Goal: Find specific page/section: Find specific page/section

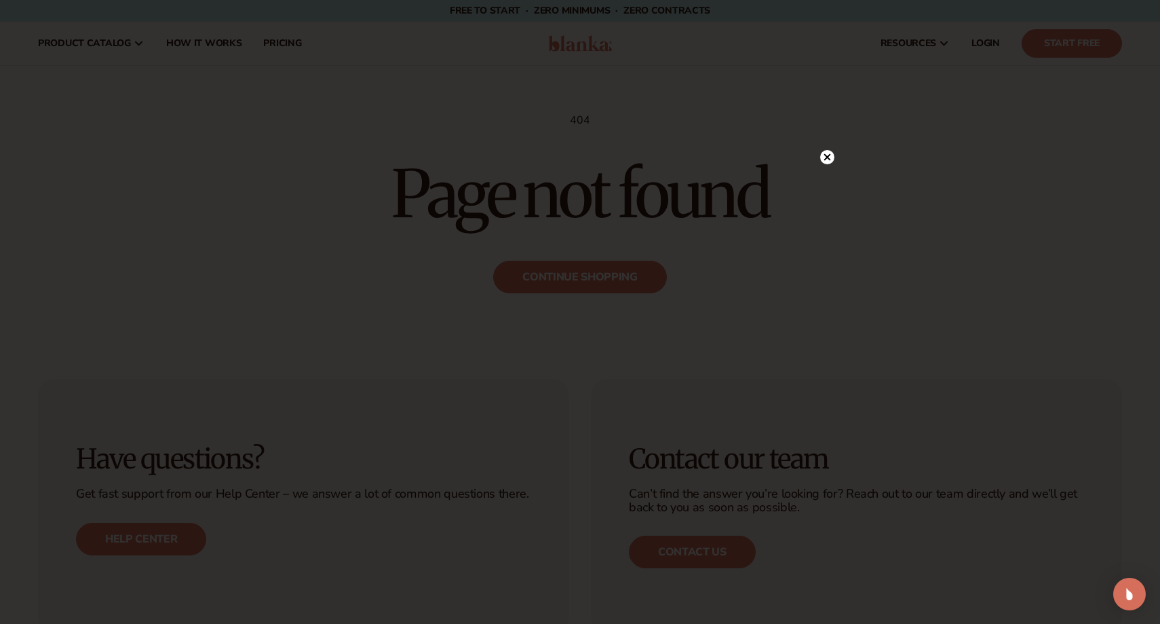
click at [831, 153] on circle at bounding box center [827, 157] width 14 height 14
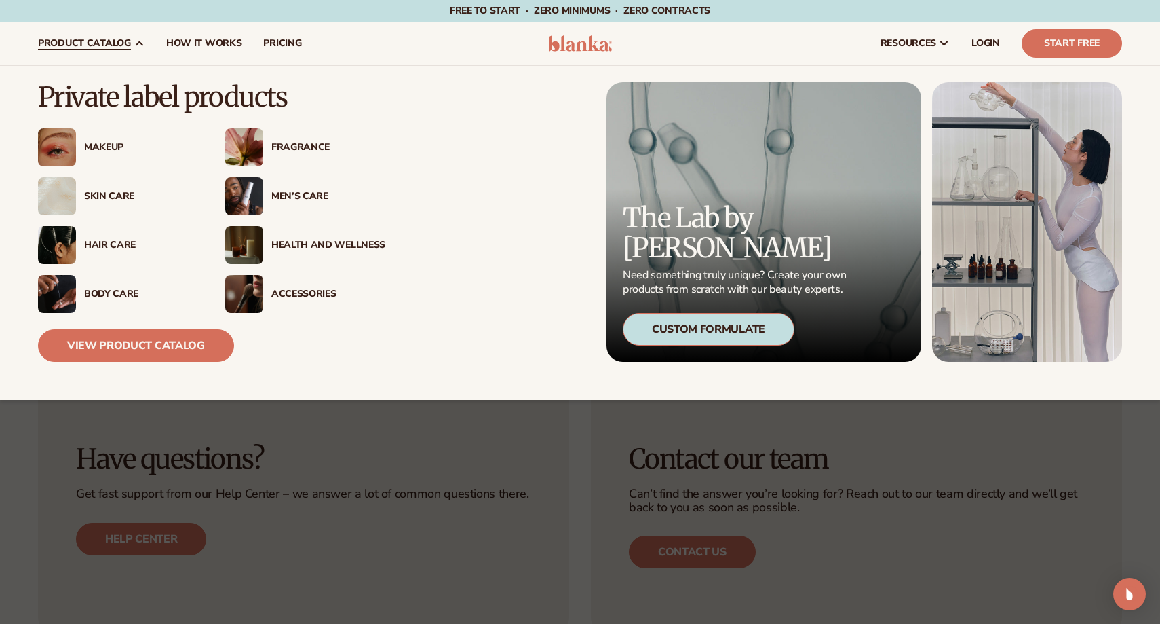
click at [114, 41] on span "product catalog" at bounding box center [84, 43] width 93 height 11
click at [112, 193] on div "Skin Care" at bounding box center [141, 197] width 114 height 12
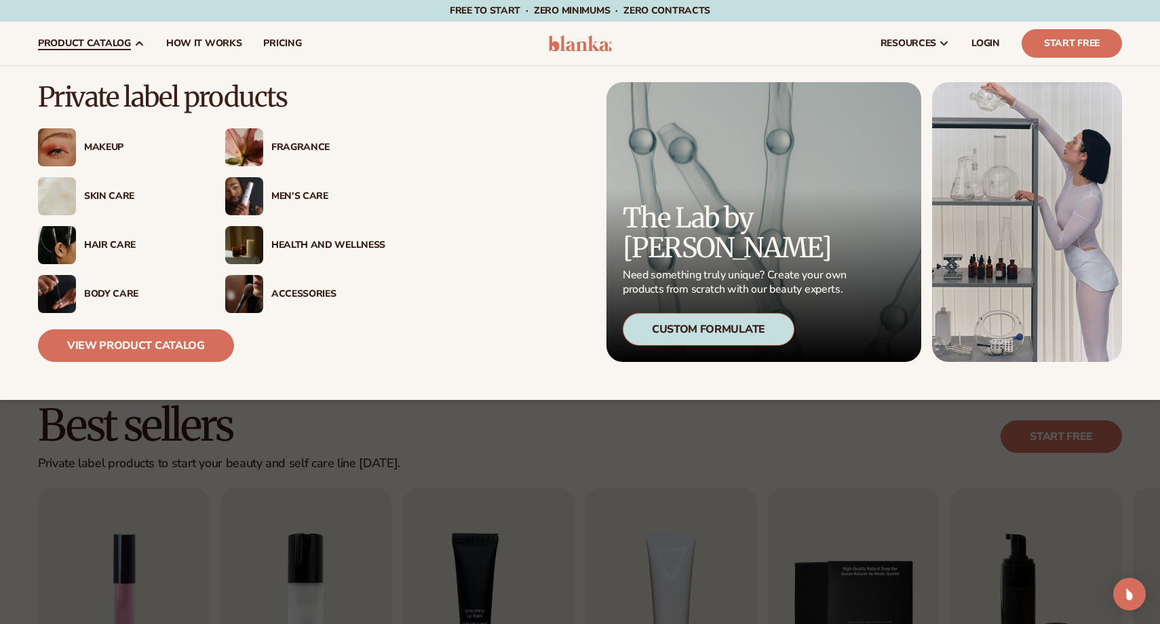
click at [285, 199] on div "Men’s Care" at bounding box center [328, 197] width 114 height 12
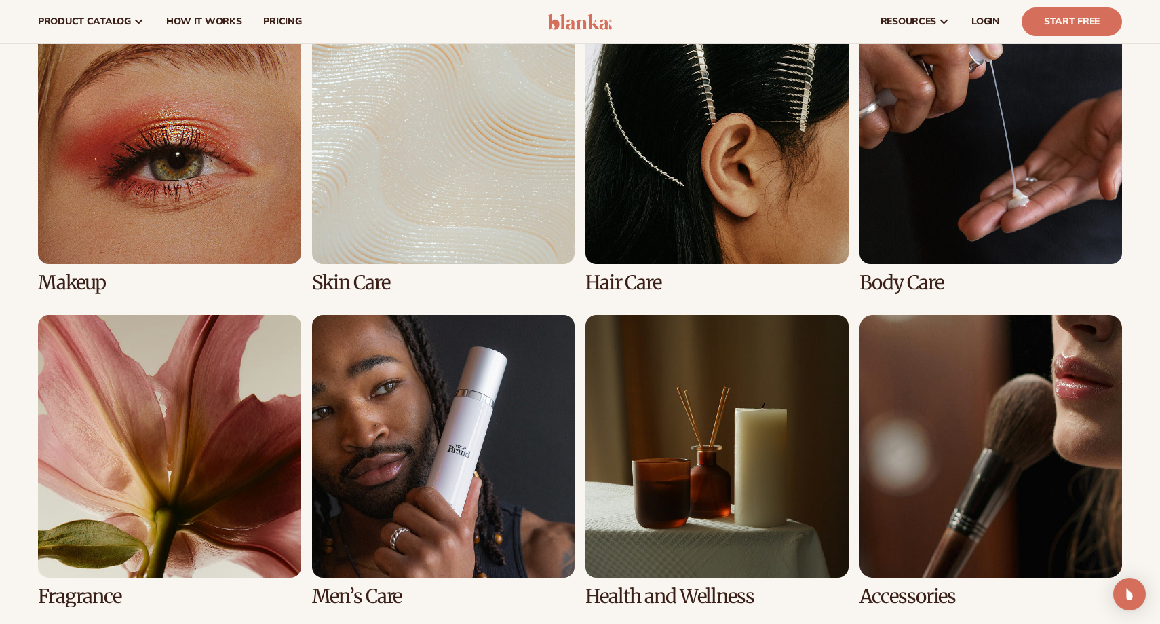
scroll to position [1019, 0]
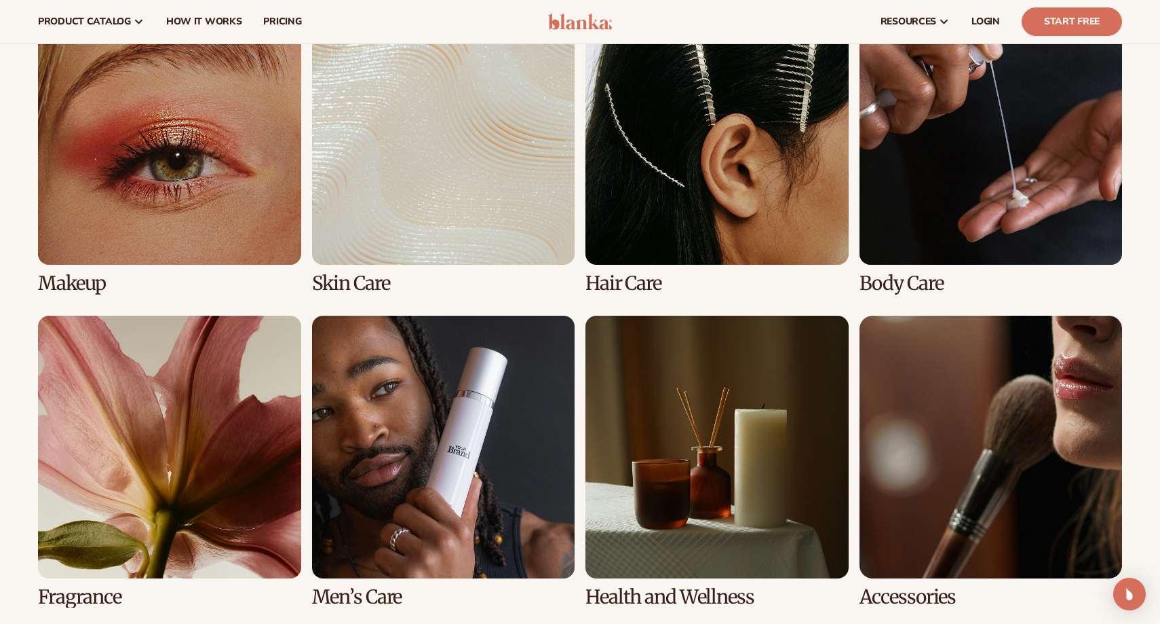
click at [419, 471] on link "6 / 8" at bounding box center [443, 462] width 263 height 292
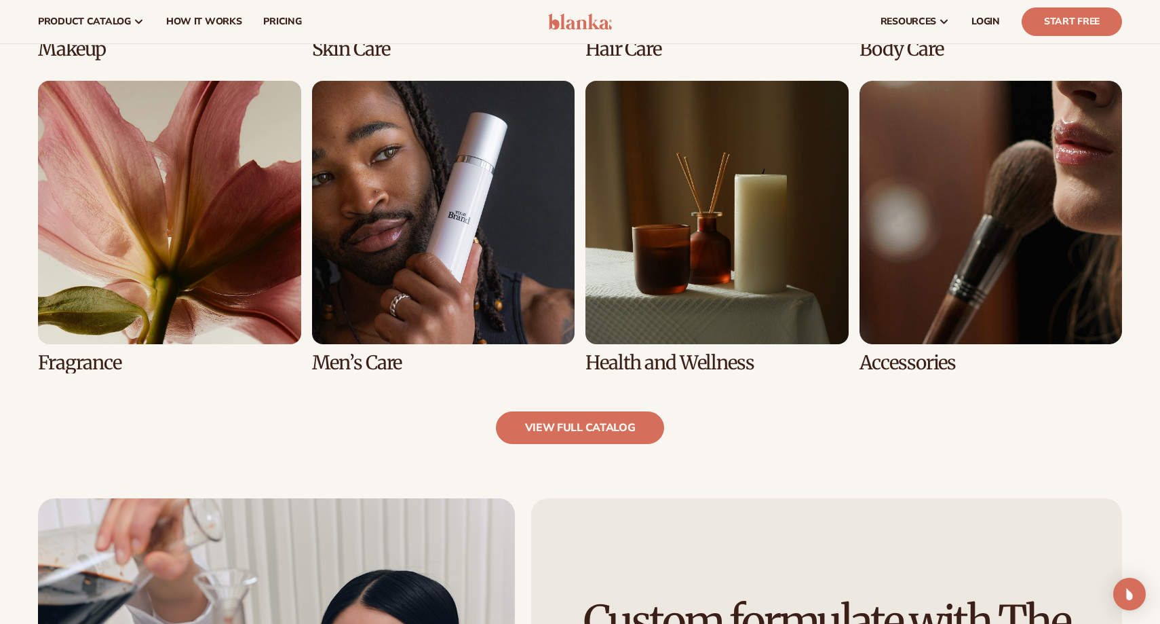
scroll to position [1198, 0]
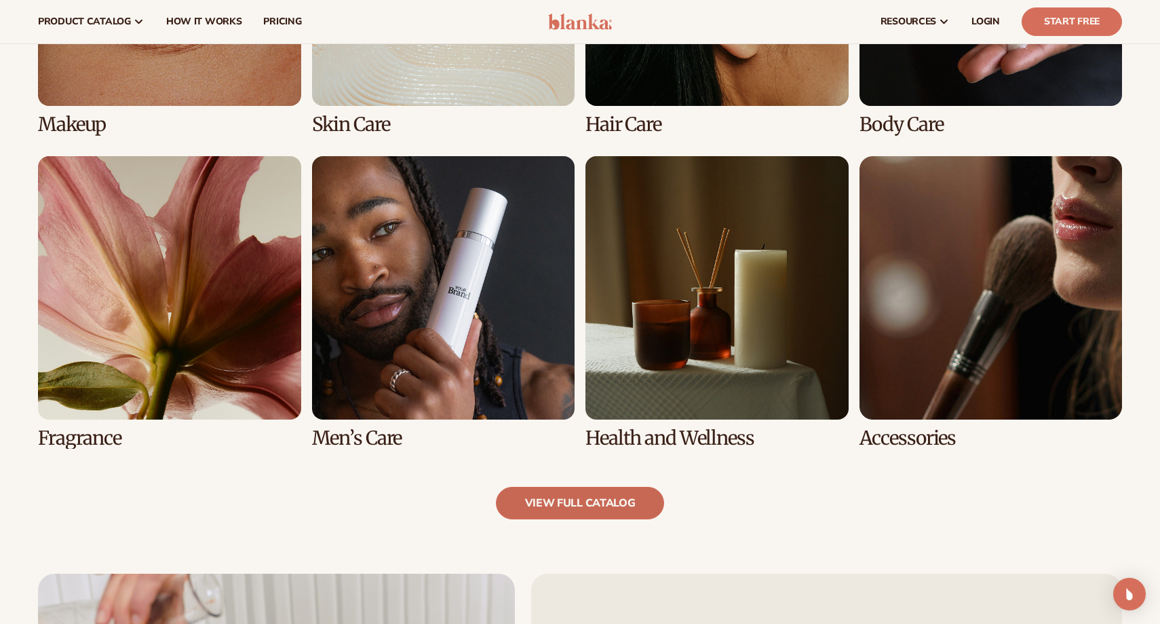
click at [575, 497] on link "view full catalog" at bounding box center [580, 503] width 169 height 33
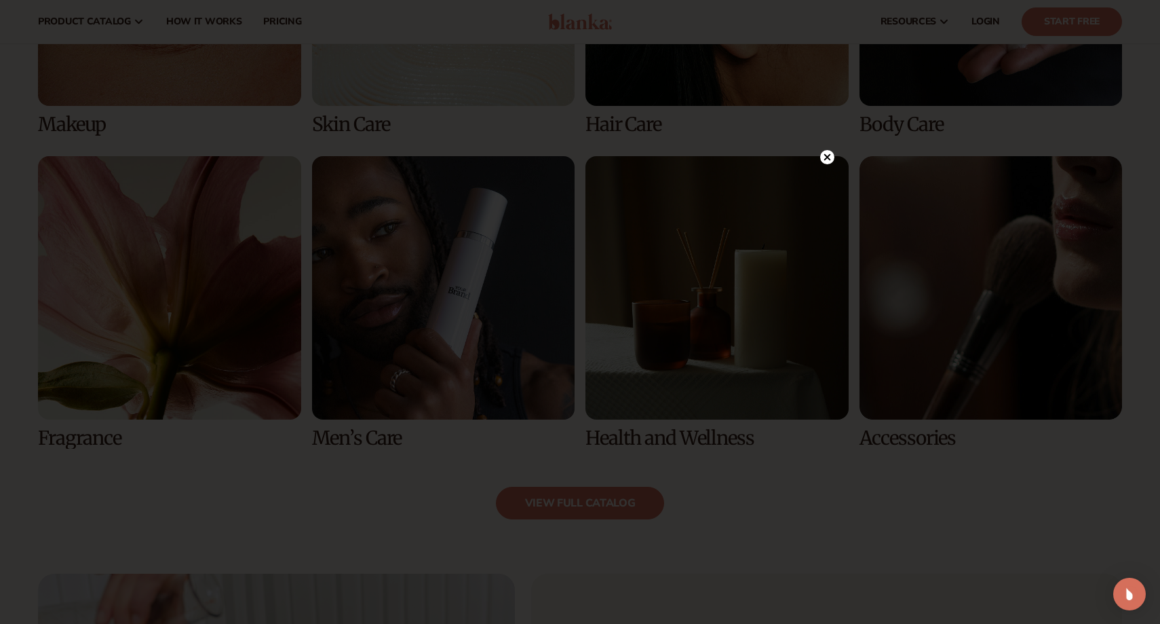
click at [832, 157] on circle at bounding box center [827, 157] width 14 height 14
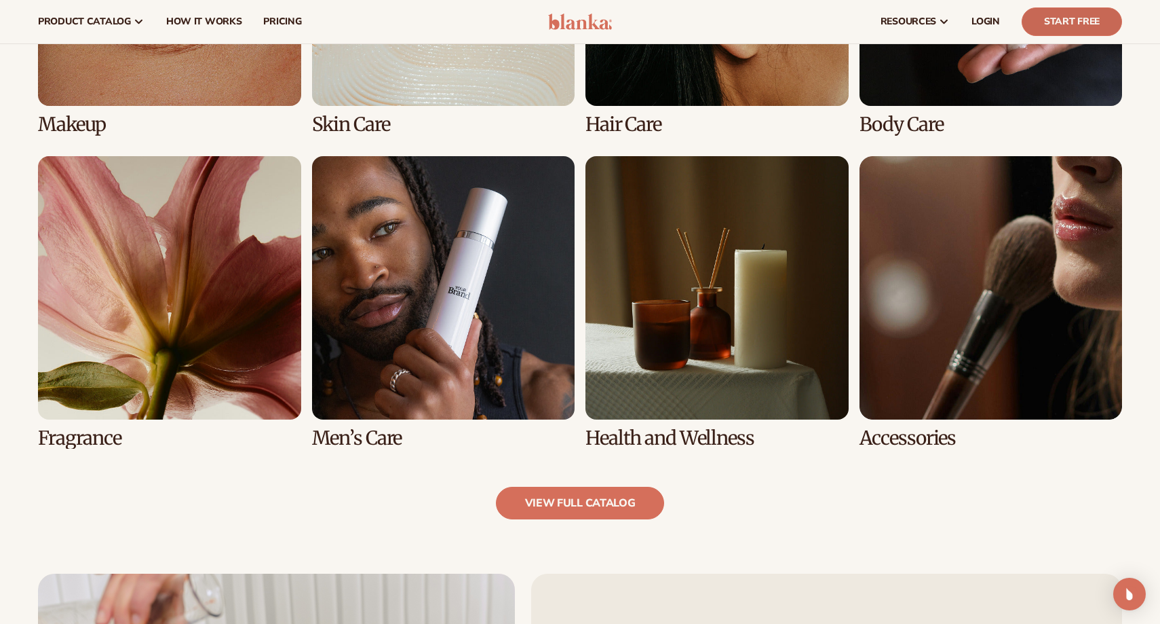
click at [1067, 24] on link "Start Free" at bounding box center [1072, 21] width 100 height 29
